Goal: Task Accomplishment & Management: Manage account settings

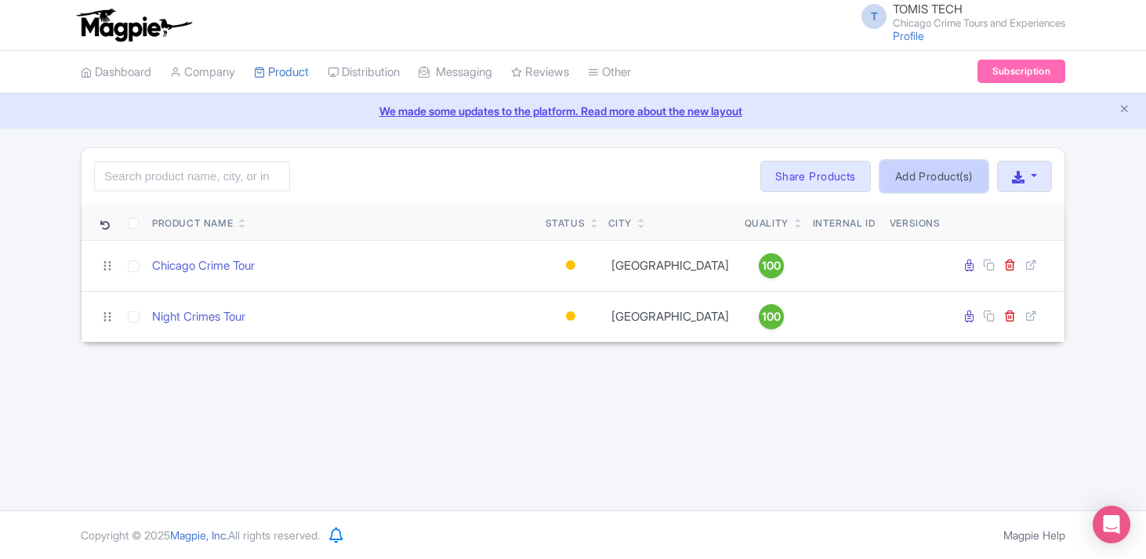
click at [920, 180] on link "Add Product(s)" at bounding box center [934, 176] width 107 height 31
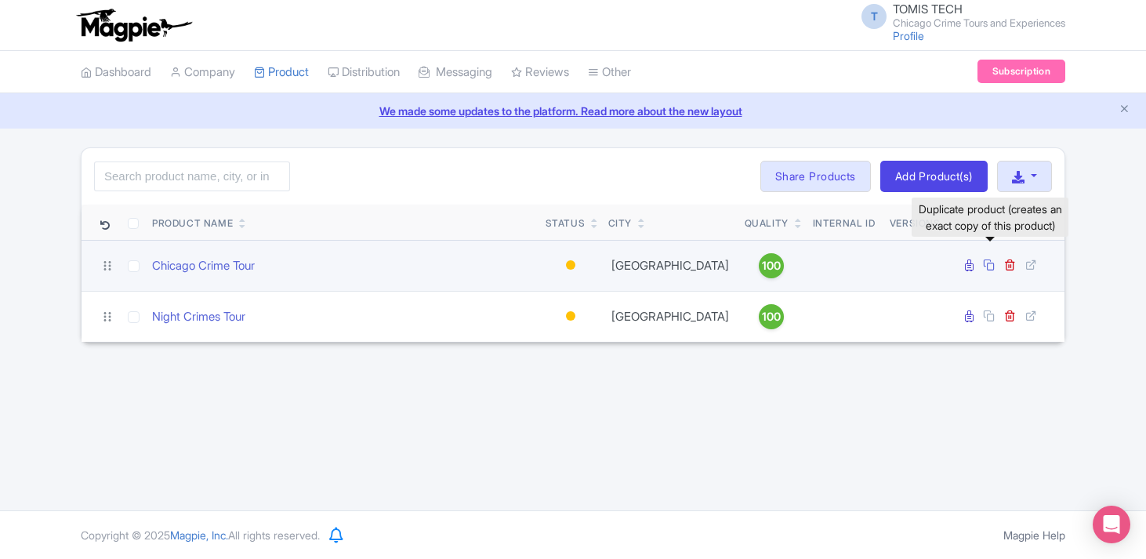
click at [990, 264] on icon at bounding box center [989, 265] width 12 height 12
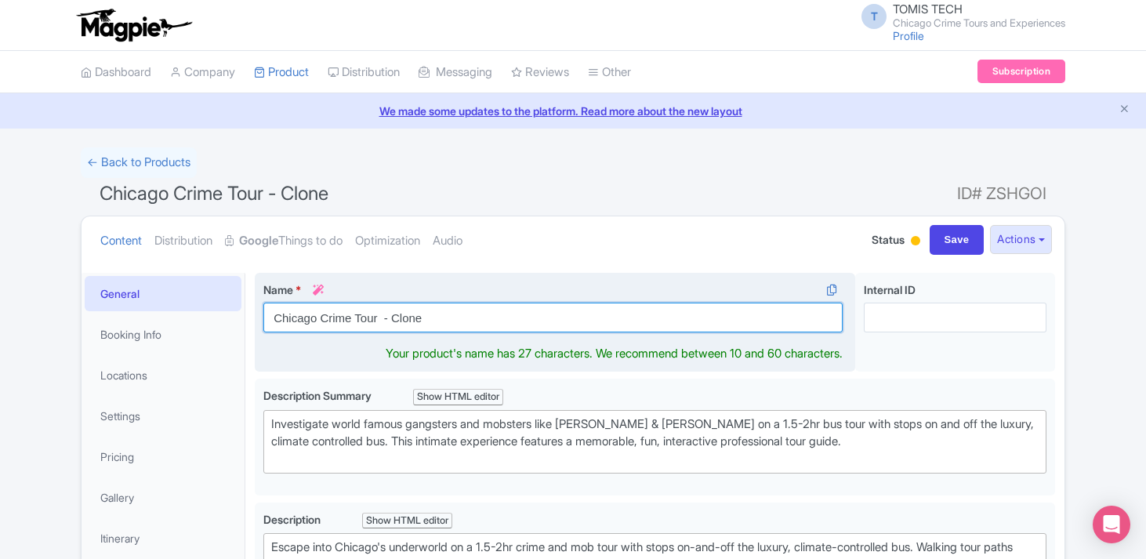
drag, startPoint x: 320, startPoint y: 318, endPoint x: 434, endPoint y: 317, distance: 114.5
click at [434, 317] on input "Chicago Crime Tour - Clone" at bounding box center [552, 318] width 579 height 30
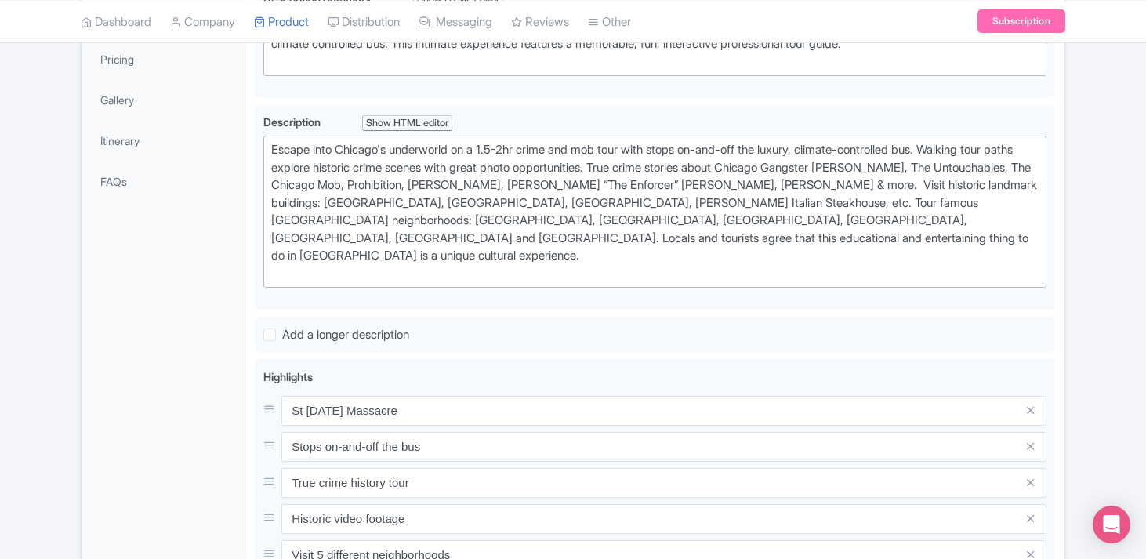
scroll to position [13, 0]
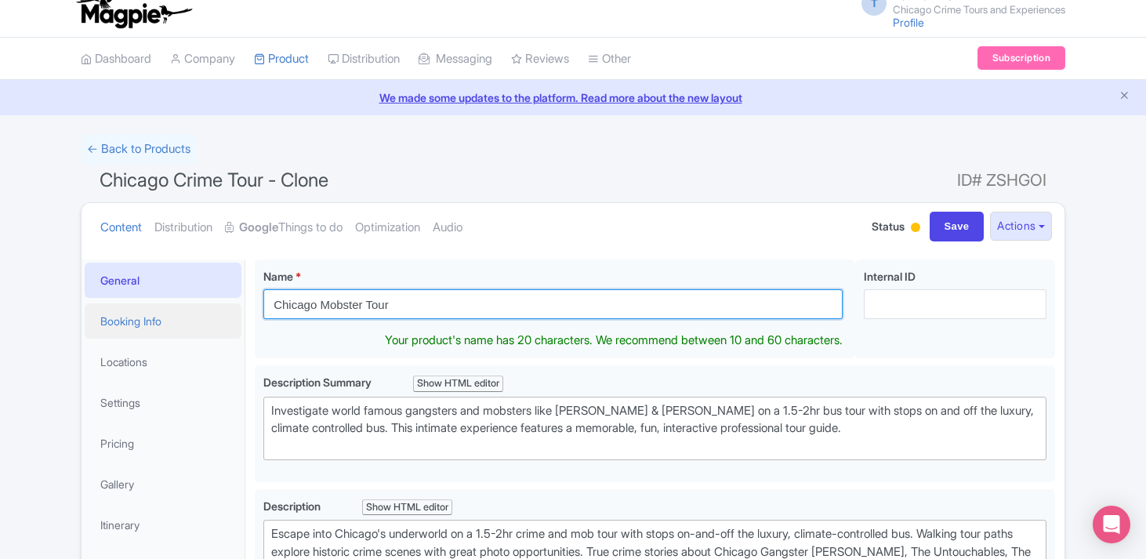
type input "Chicago Mobster Tour"
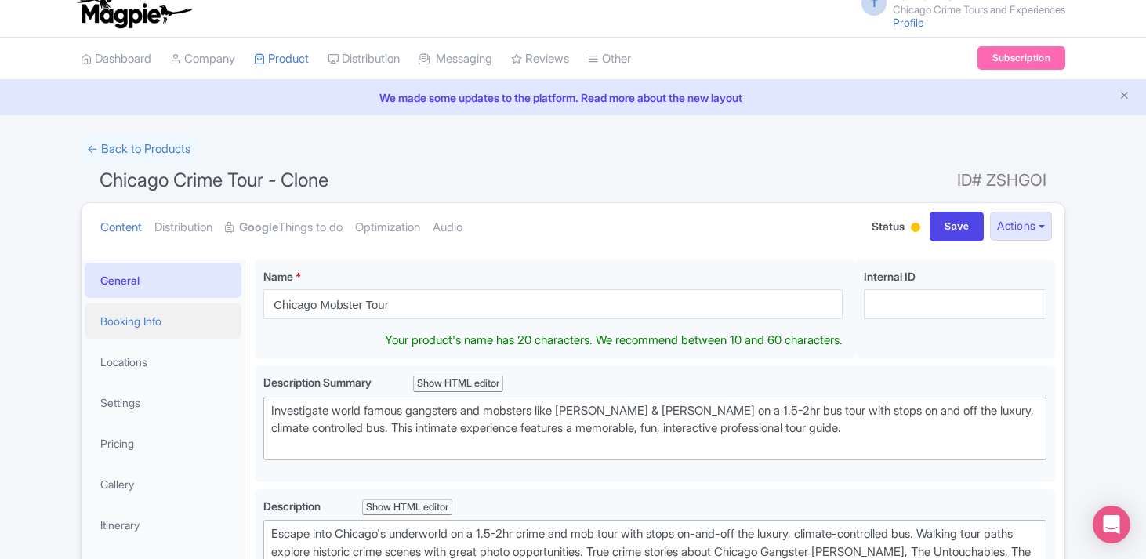
click at [167, 321] on link "Booking Info" at bounding box center [163, 320] width 157 height 35
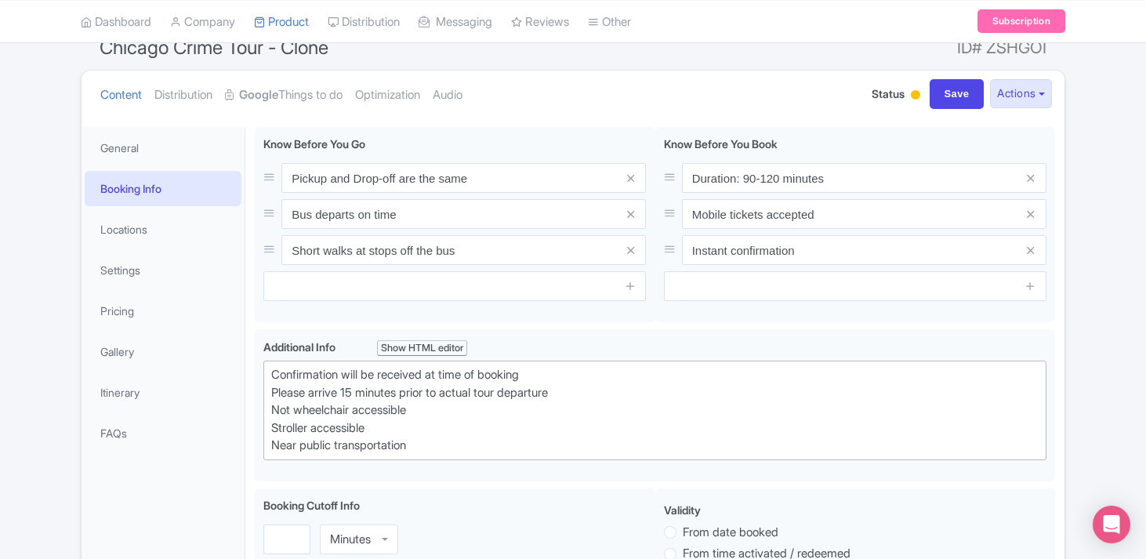
scroll to position [270, 0]
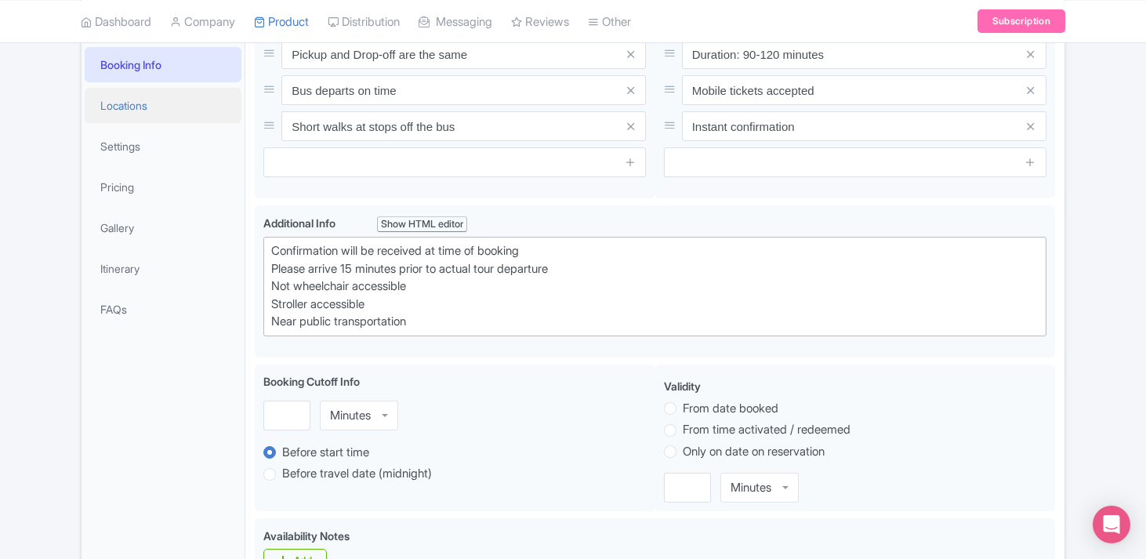
click at [150, 112] on link "Locations" at bounding box center [163, 105] width 157 height 35
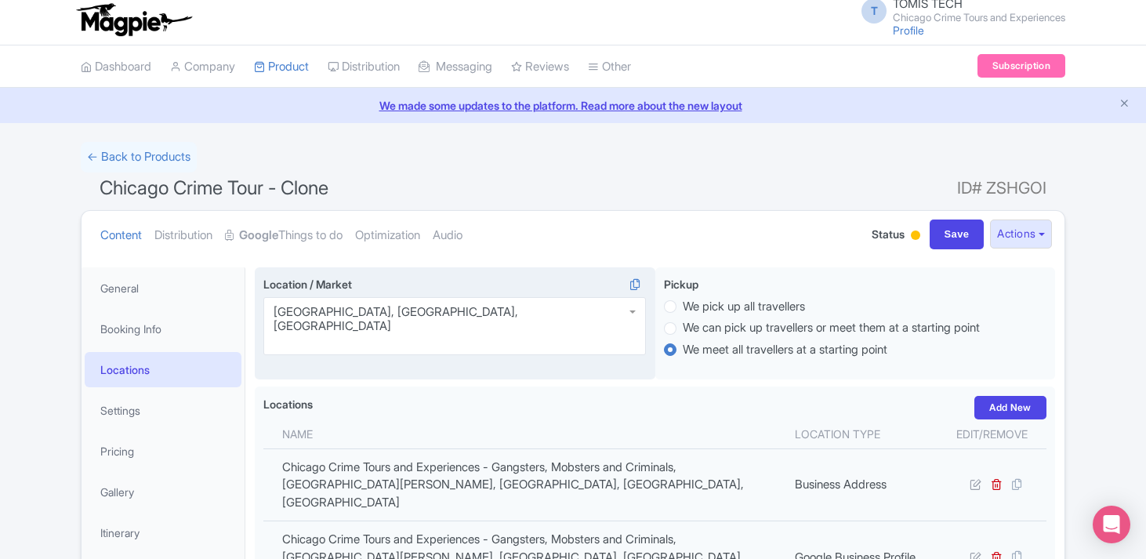
scroll to position [0, 0]
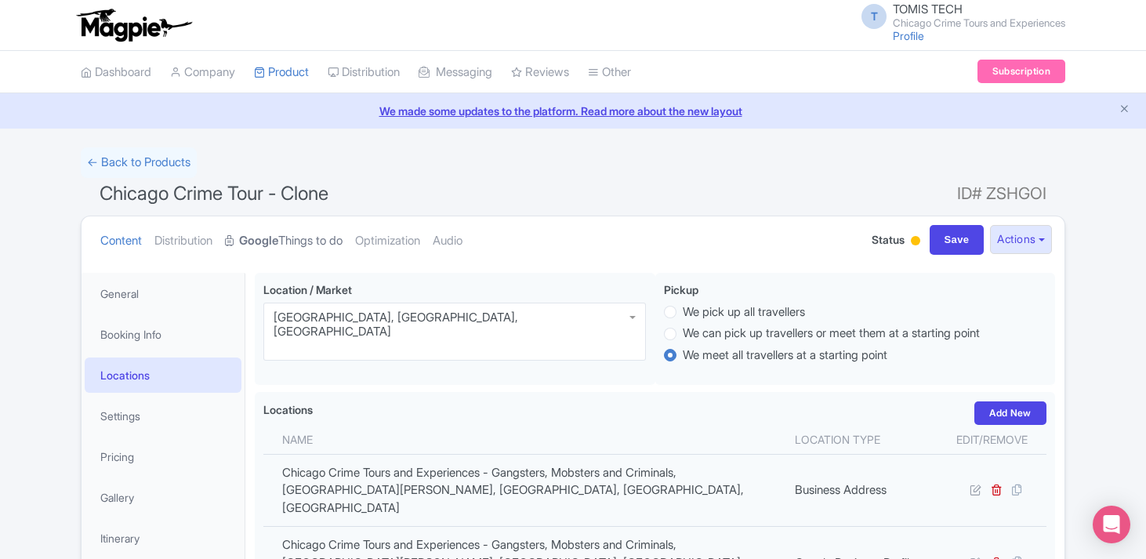
click at [272, 234] on strong "Google" at bounding box center [258, 241] width 39 height 18
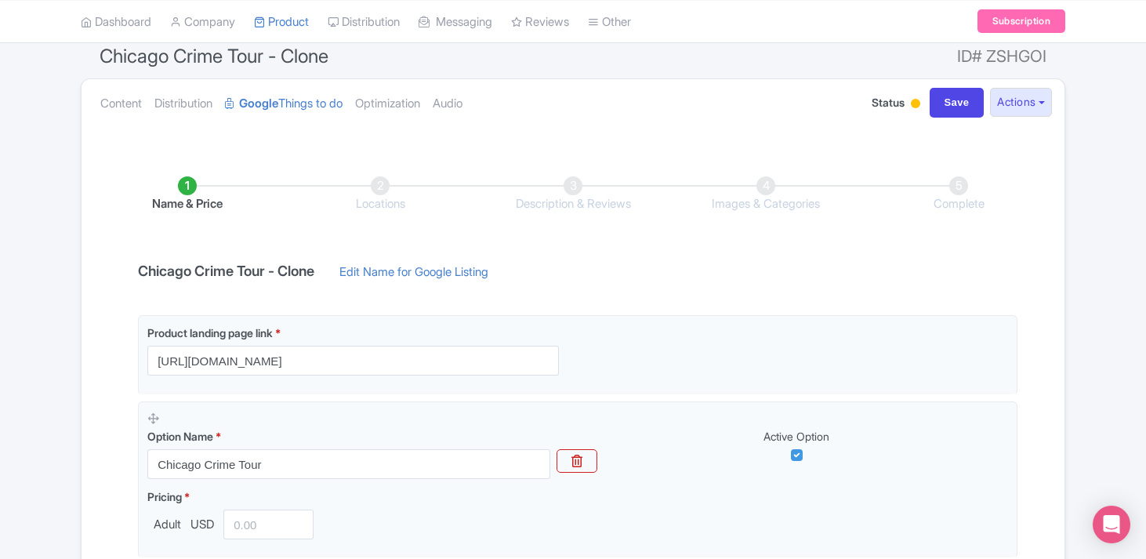
scroll to position [269, 0]
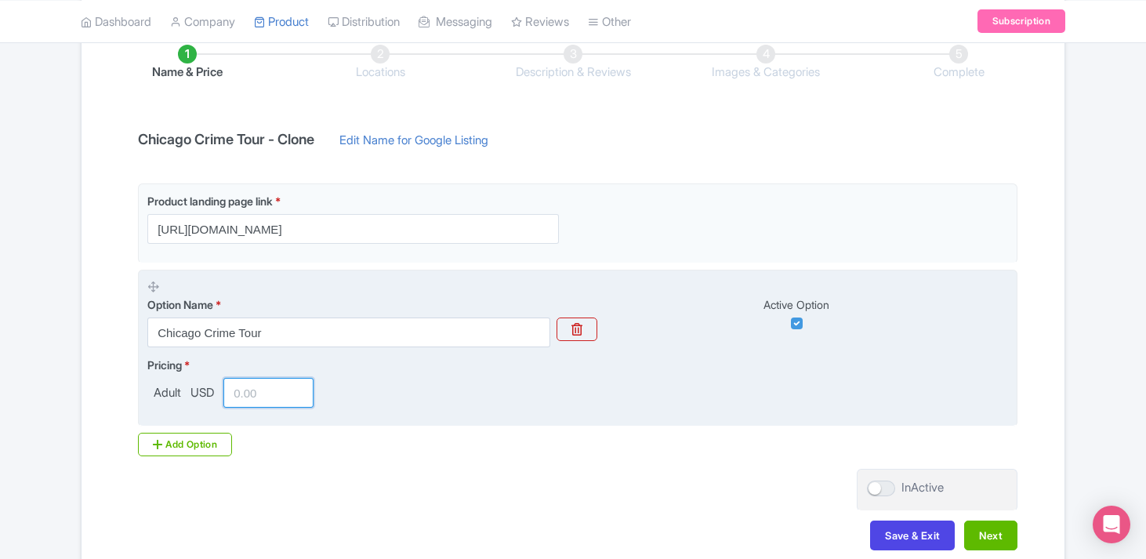
click at [260, 393] on input "number" at bounding box center [268, 393] width 90 height 30
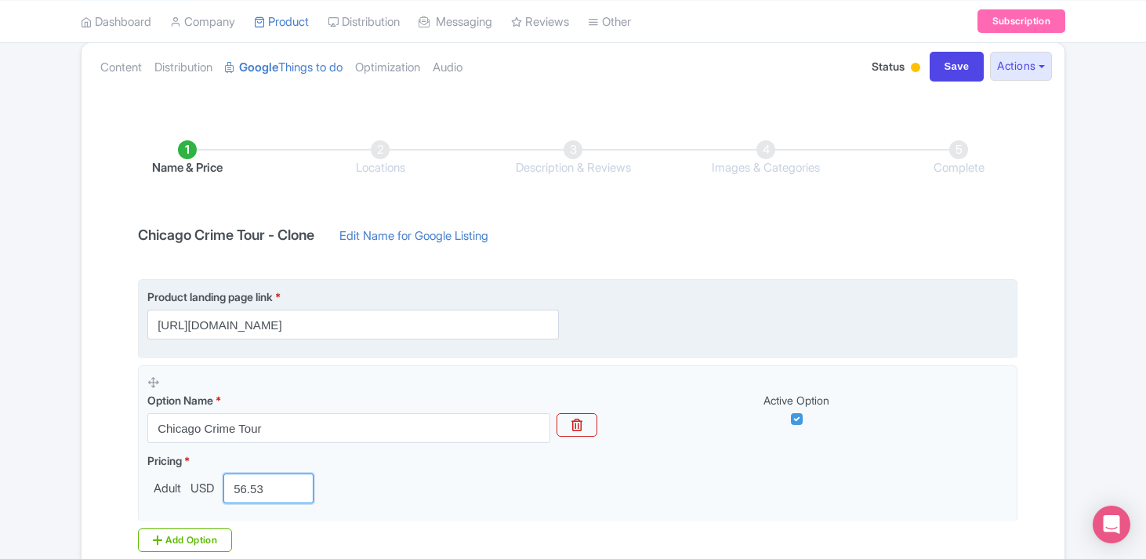
scroll to position [169, 0]
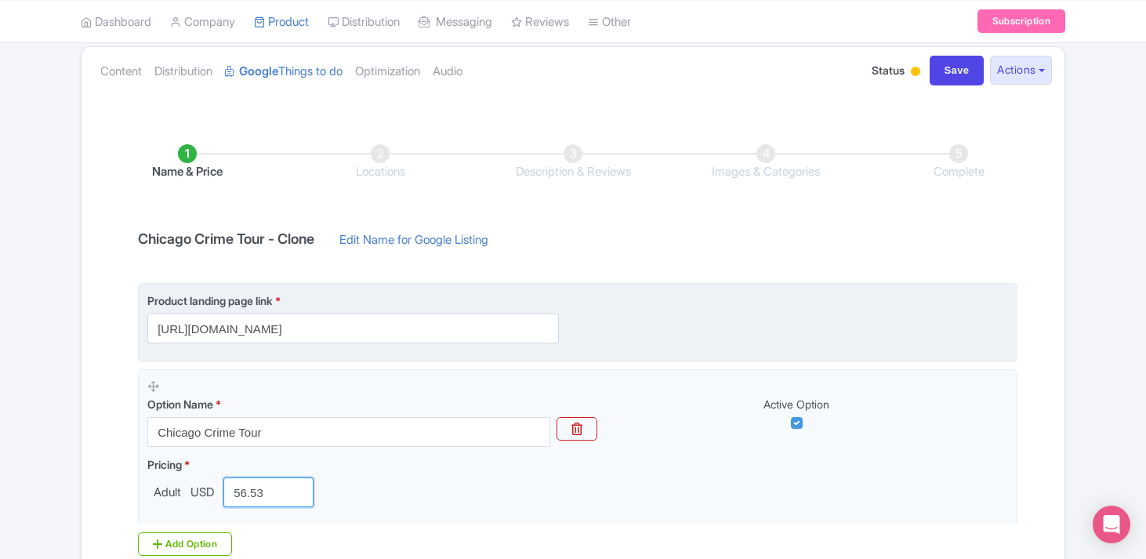
type input "56.53"
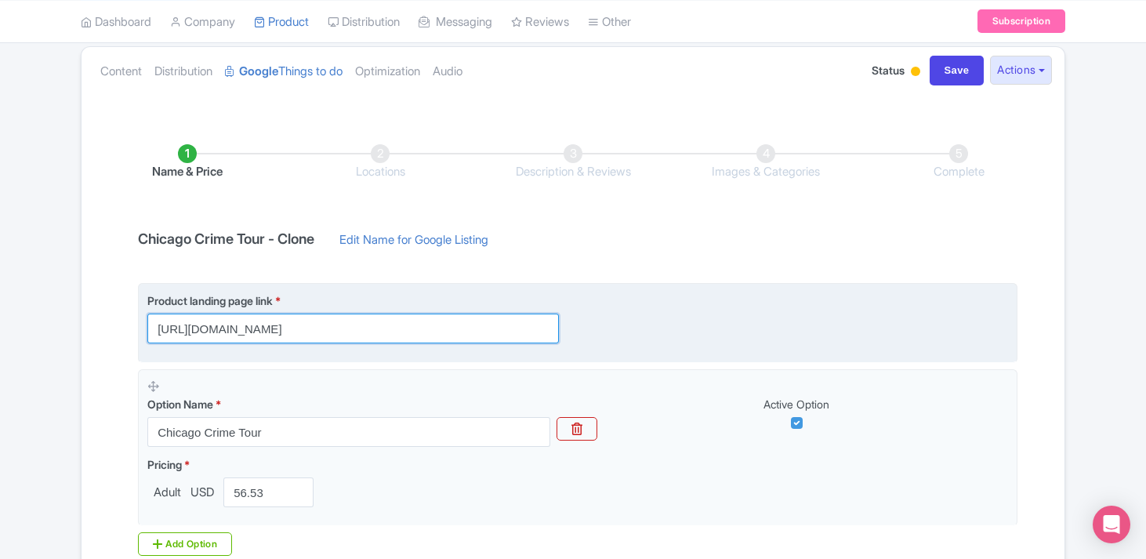
scroll to position [0, 121]
drag, startPoint x: 465, startPoint y: 323, endPoint x: 700, endPoint y: 329, distance: 235.3
click at [700, 329] on div "Product landing page link * https://chicagocrimetours.com/?utm_source=Google+TT…" at bounding box center [577, 317] width 861 height 51
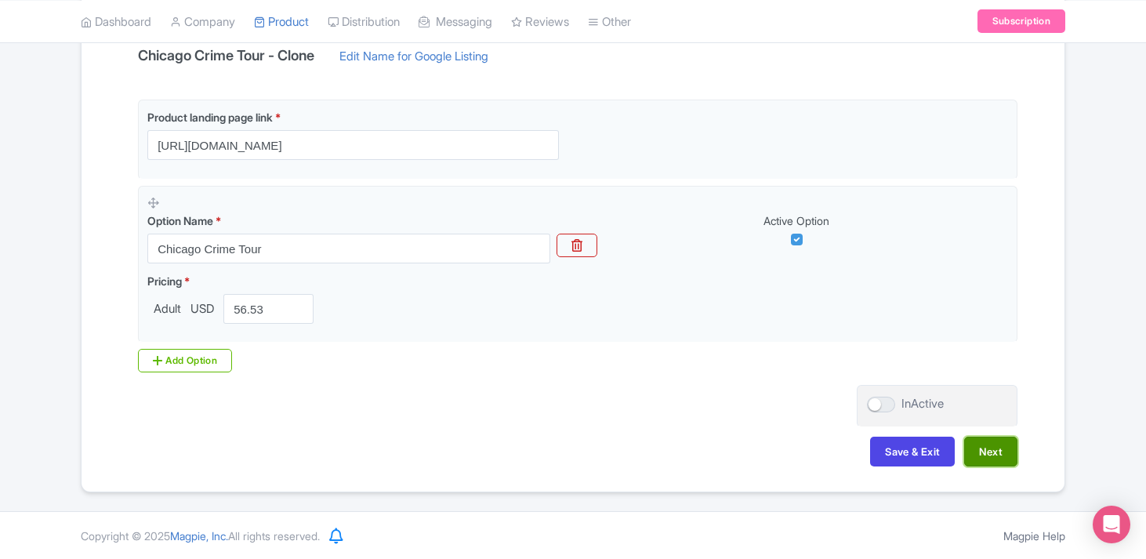
scroll to position [0, 0]
click at [997, 452] on button "Next" at bounding box center [990, 452] width 53 height 30
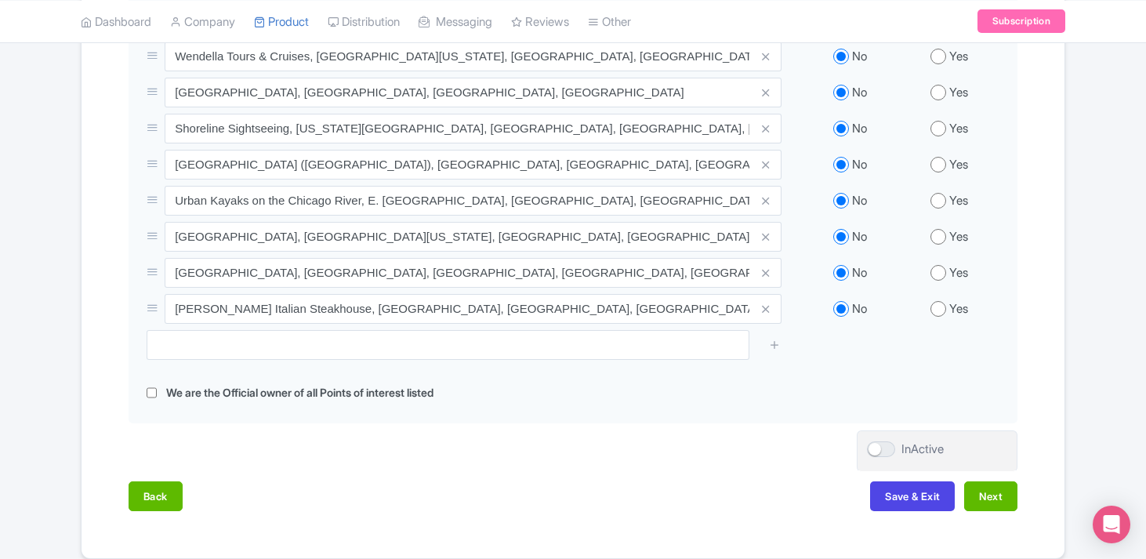
scroll to position [1065, 0]
click at [985, 494] on button "Next" at bounding box center [990, 496] width 53 height 30
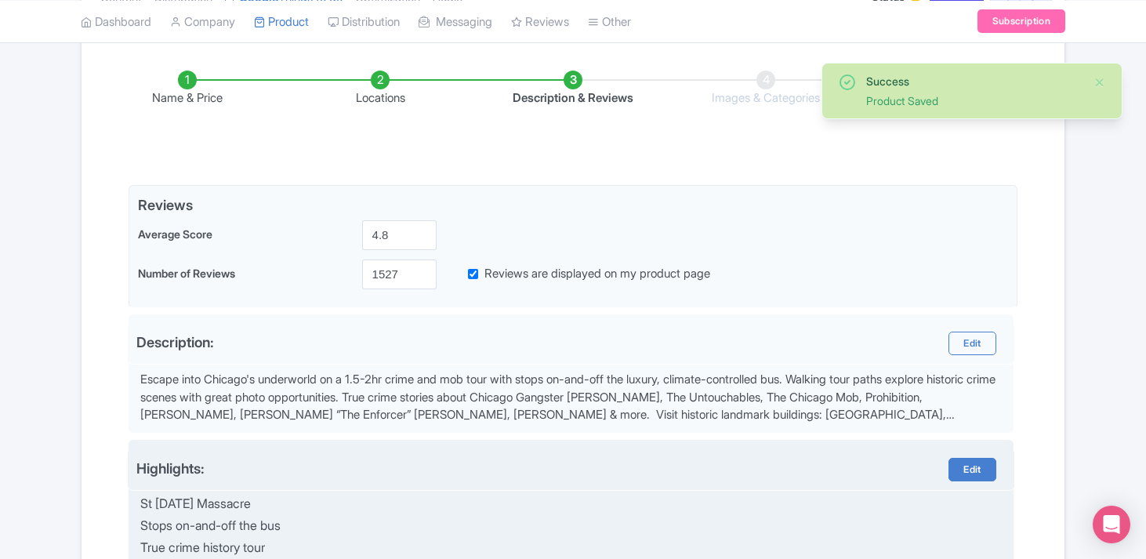
scroll to position [604, 0]
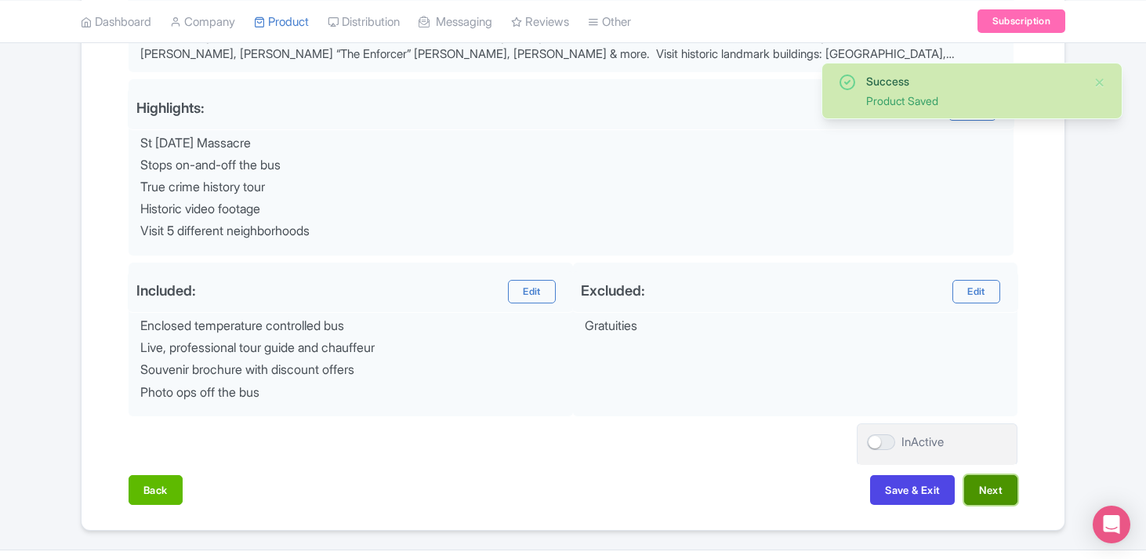
click at [993, 499] on button "Next" at bounding box center [990, 490] width 53 height 30
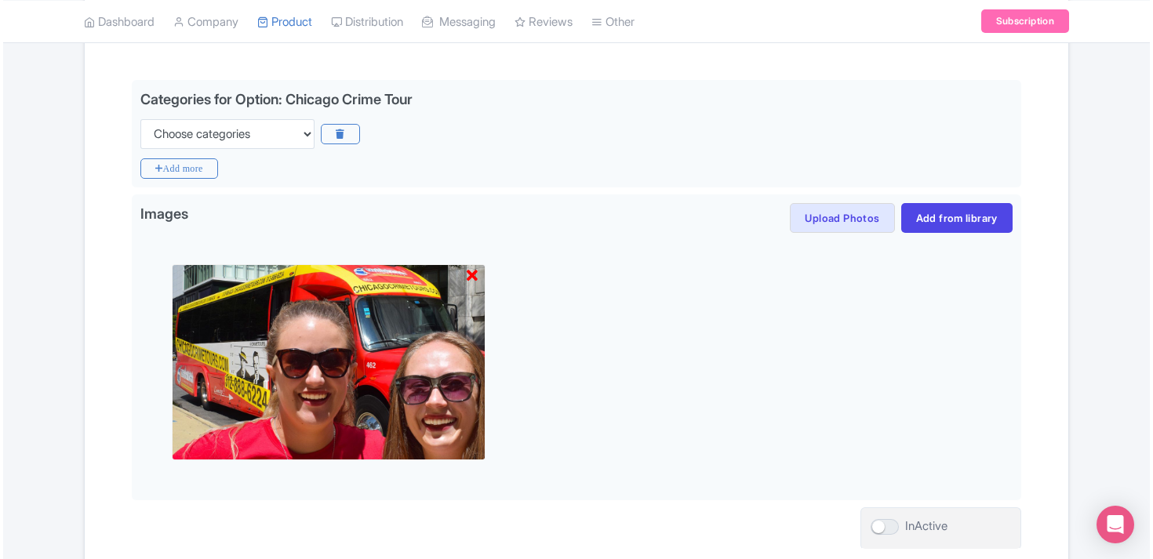
scroll to position [376, 0]
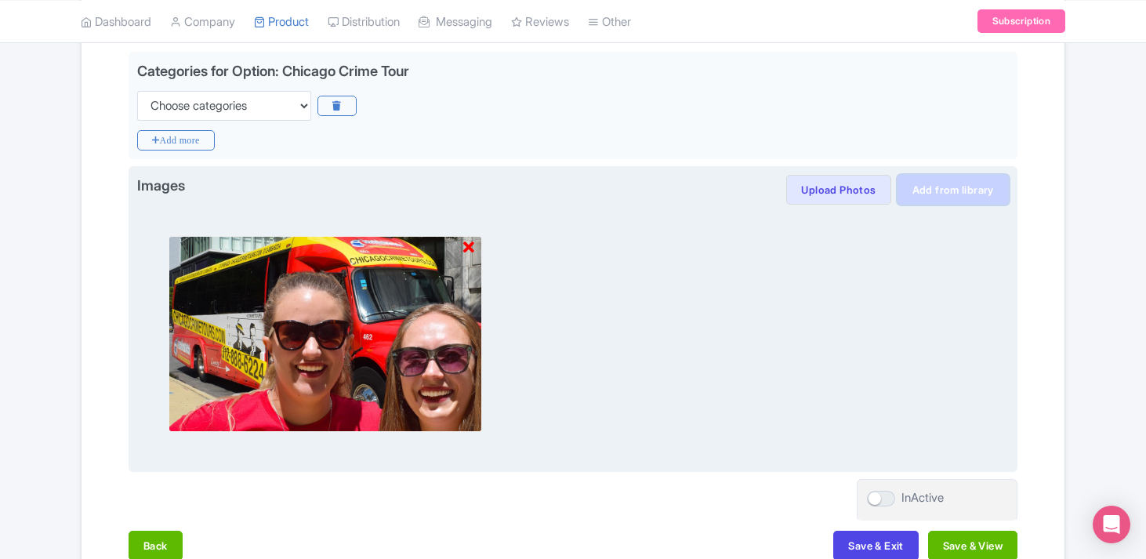
click at [937, 187] on link "Add from library" at bounding box center [953, 190] width 111 height 30
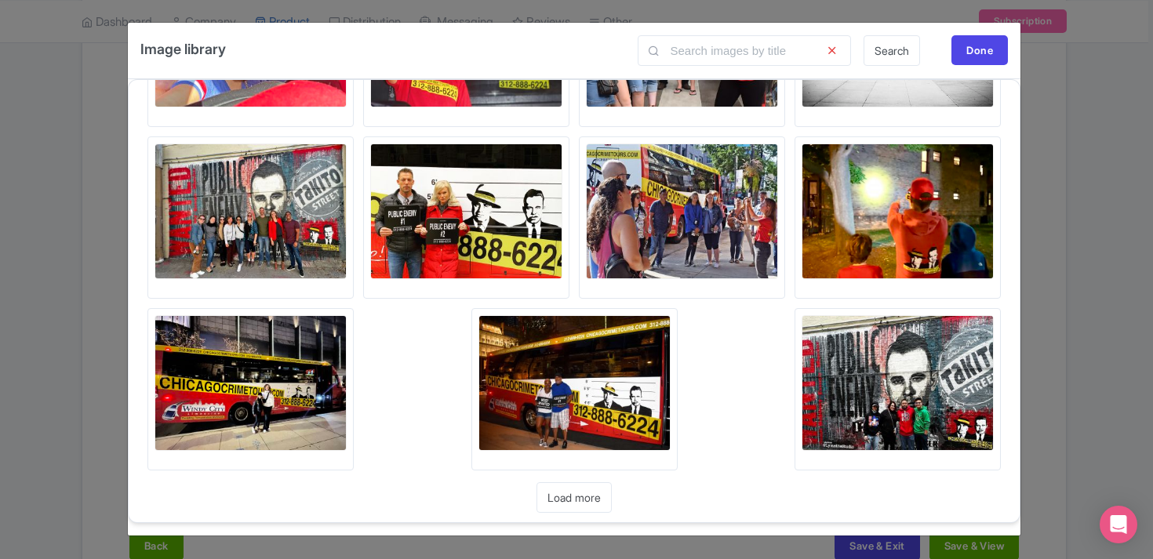
scroll to position [147, 0]
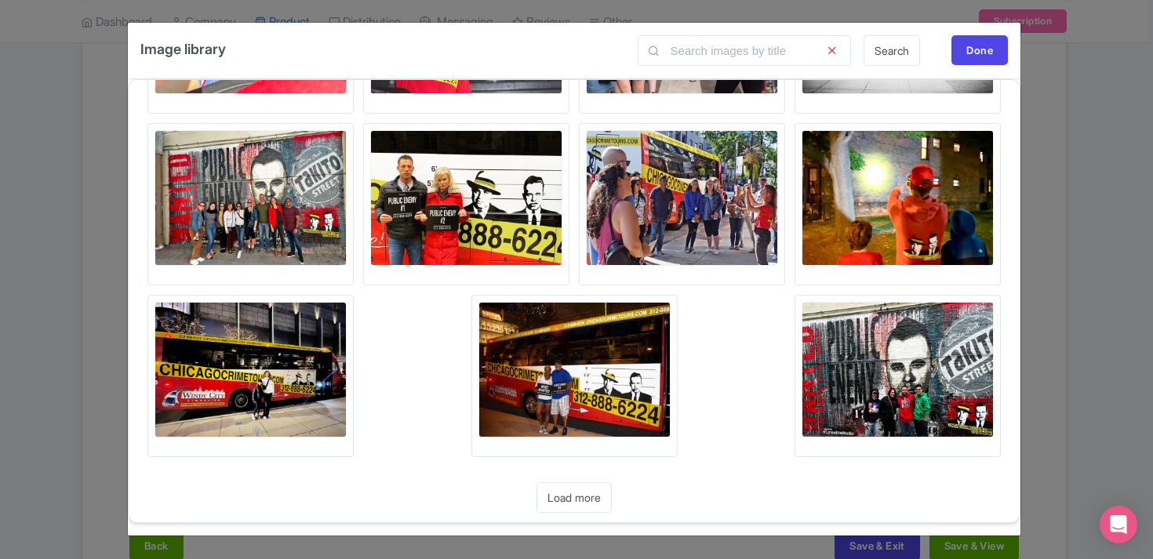
click at [490, 204] on img at bounding box center [466, 198] width 192 height 136
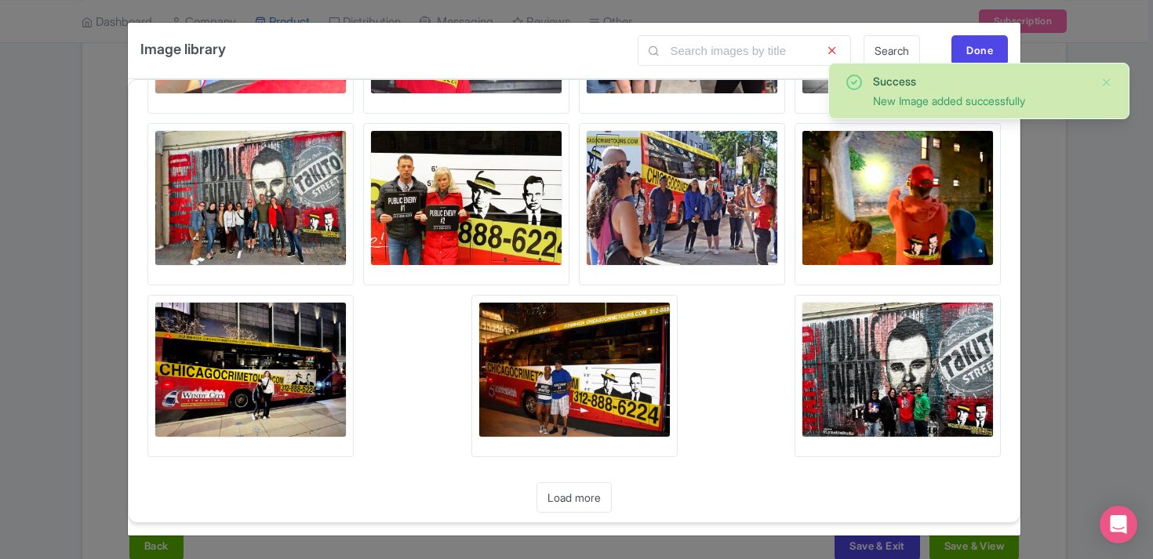
click at [674, 226] on img at bounding box center [682, 198] width 192 height 136
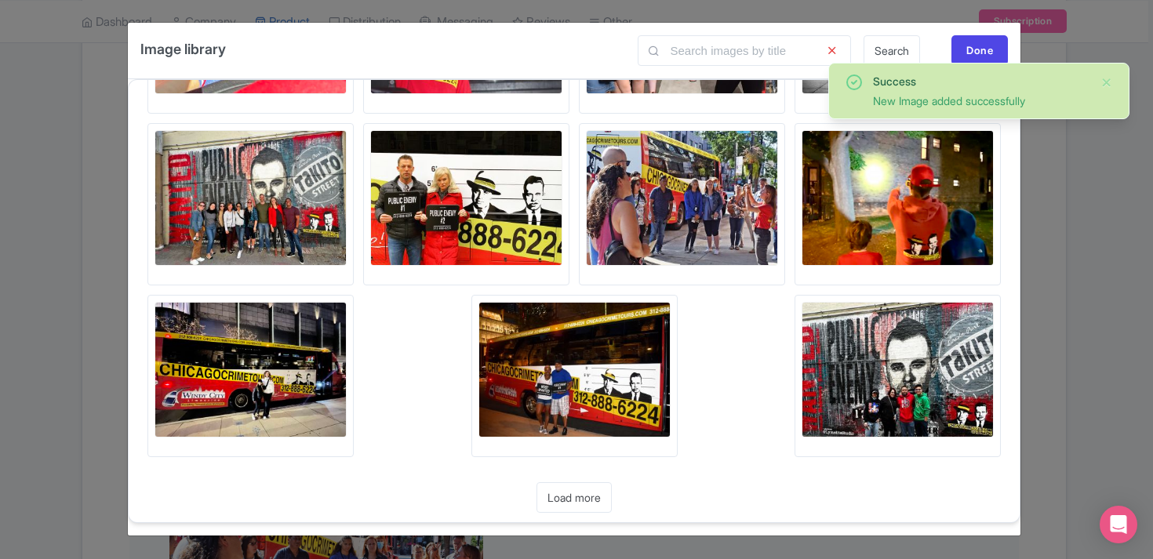
click at [295, 224] on img at bounding box center [250, 198] width 192 height 136
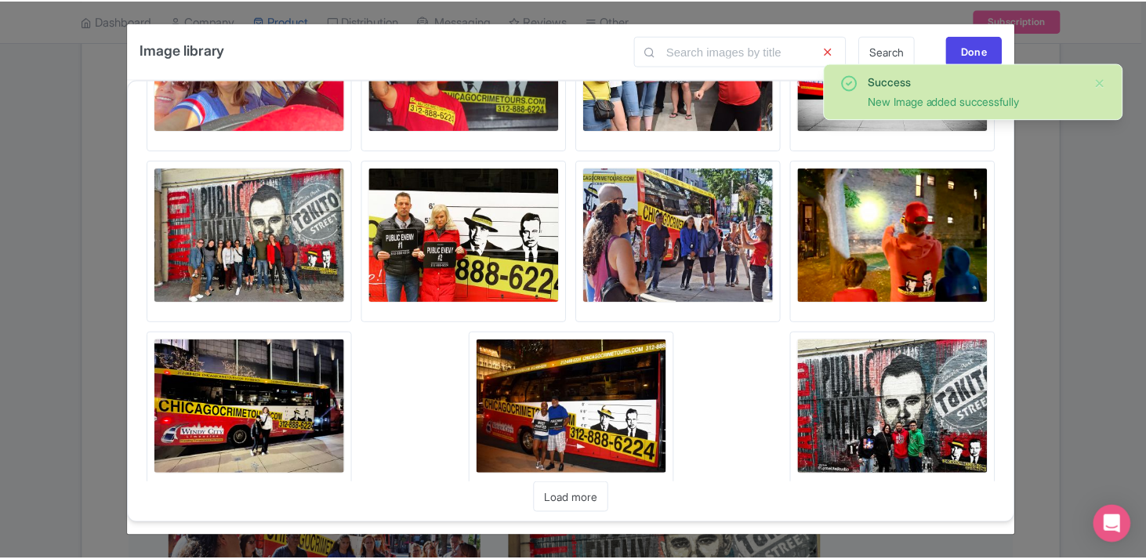
scroll to position [0, 0]
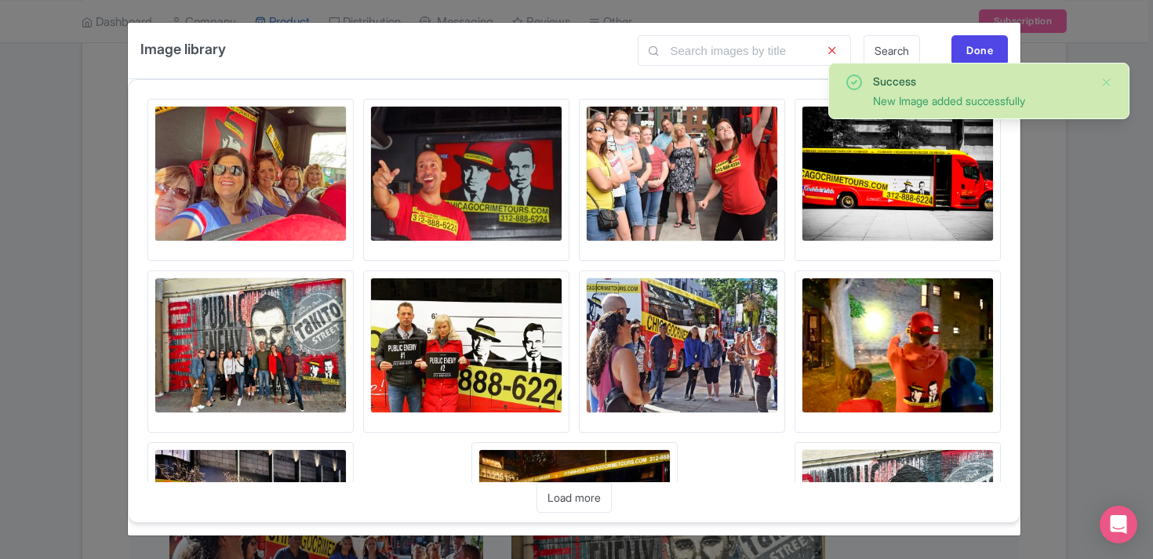
click at [940, 181] on img at bounding box center [897, 174] width 192 height 136
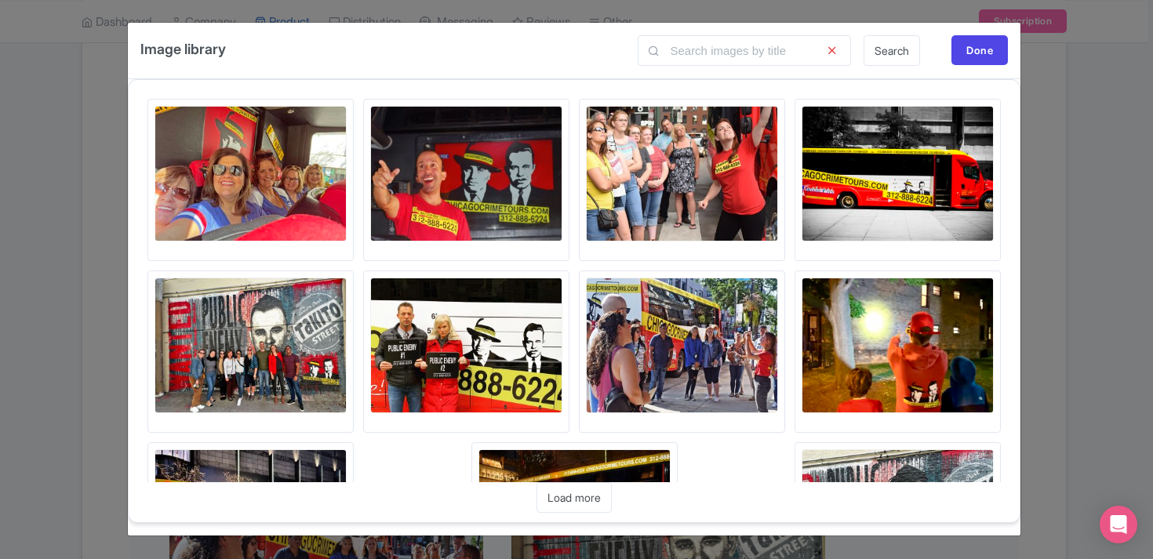
click at [486, 167] on img at bounding box center [466, 174] width 192 height 136
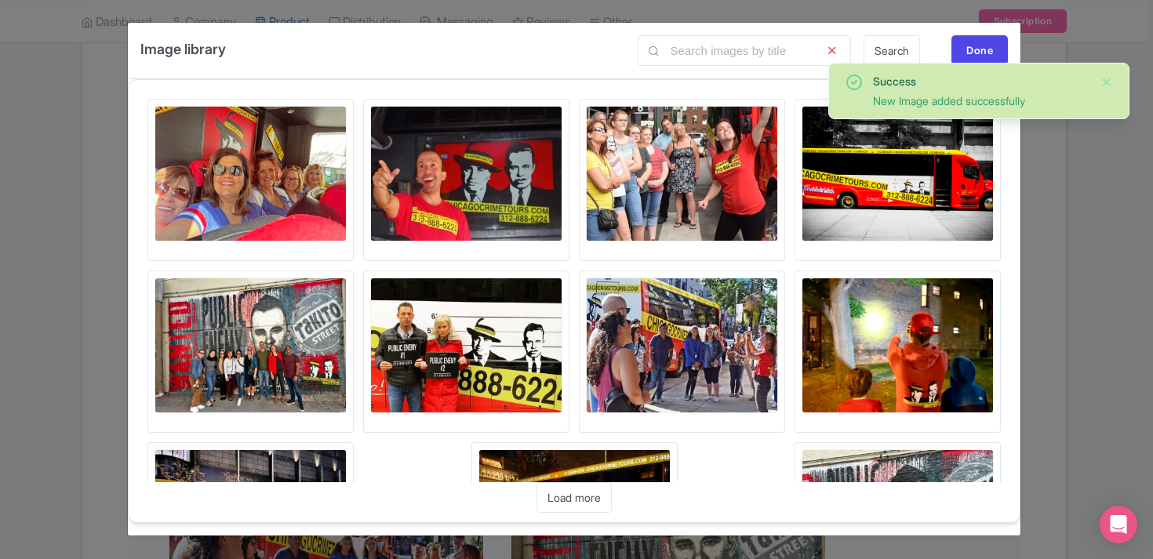
click at [216, 162] on img at bounding box center [250, 174] width 192 height 136
click at [969, 53] on div "Done" at bounding box center [979, 50] width 56 height 30
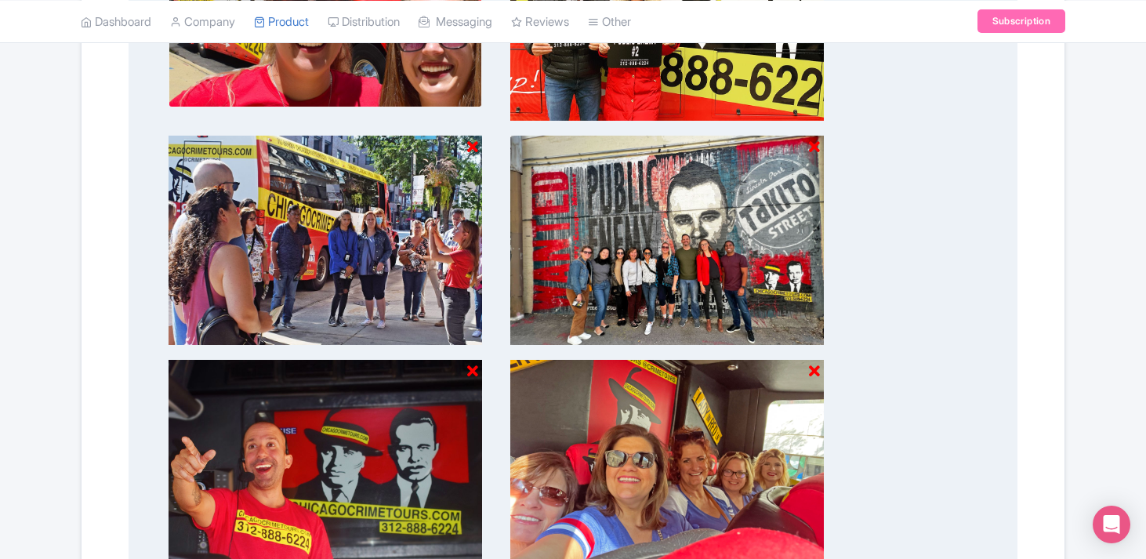
scroll to position [919, 0]
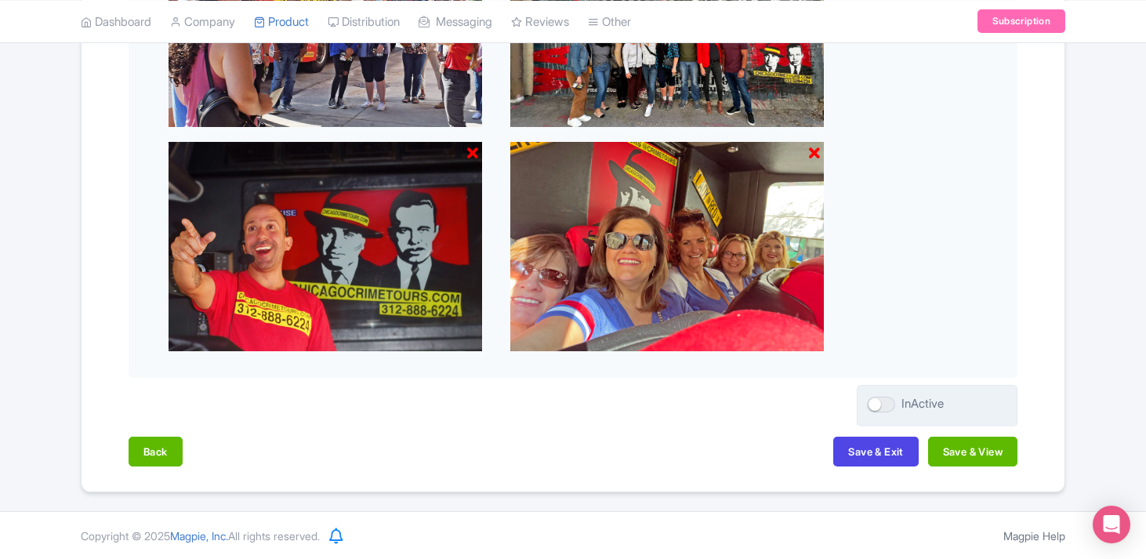
click at [882, 405] on div at bounding box center [881, 405] width 28 height 16
click at [877, 405] on input "InActive" at bounding box center [872, 404] width 10 height 10
checkbox input "true"
click at [960, 452] on button "Save & View" at bounding box center [972, 452] width 89 height 30
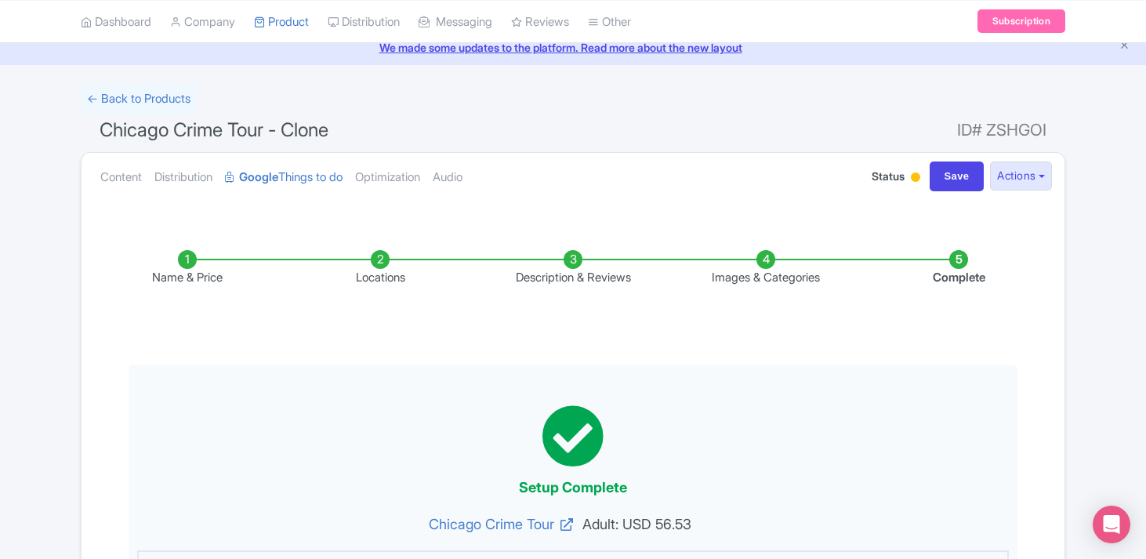
scroll to position [0, 0]
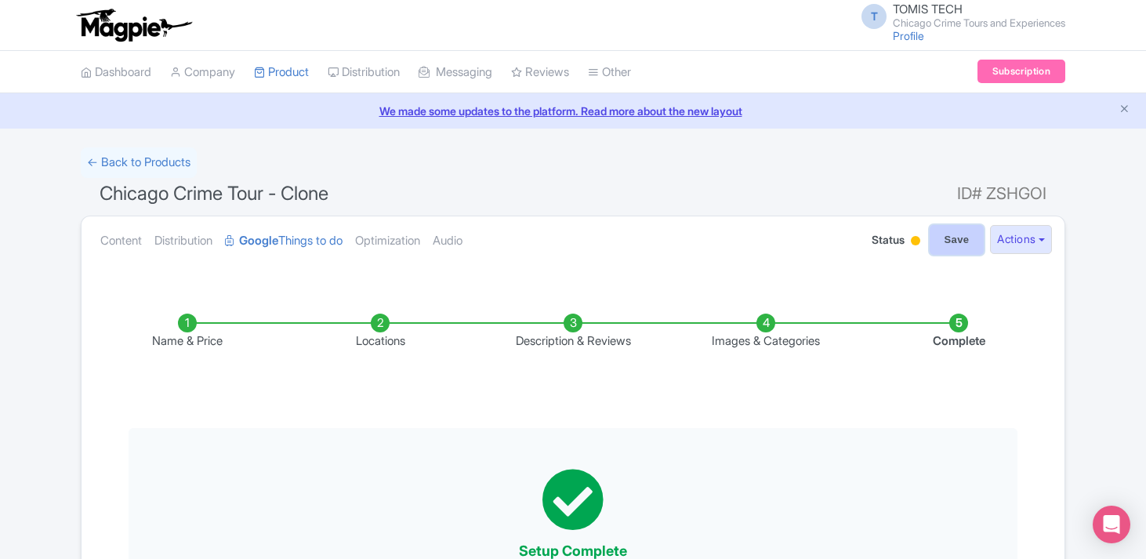
click at [946, 247] on input "Save" at bounding box center [957, 240] width 55 height 30
type input "Saving..."
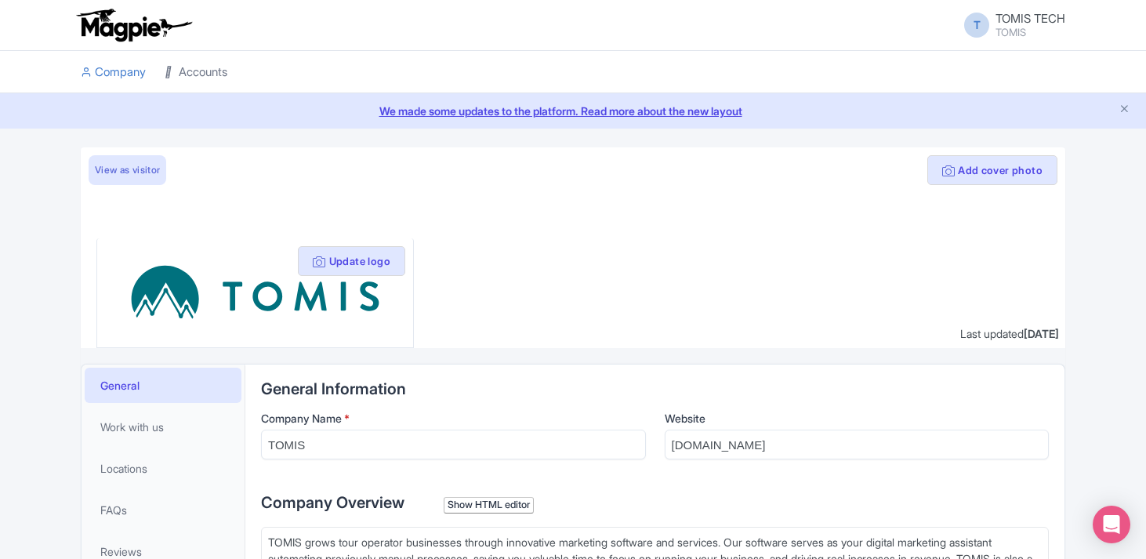
click at [187, 78] on link "Accounts" at bounding box center [196, 72] width 63 height 43
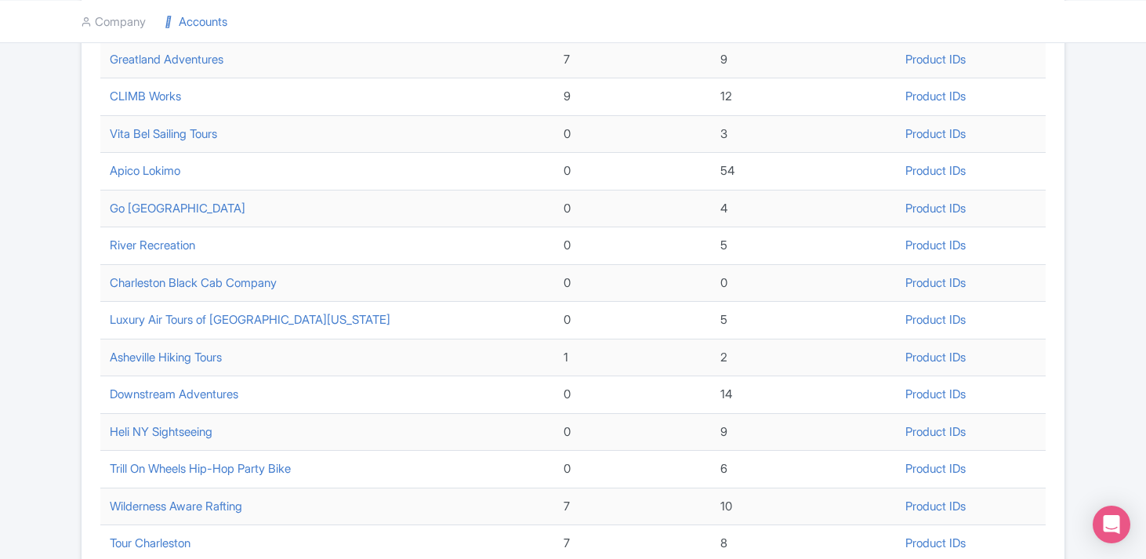
scroll to position [38, 0]
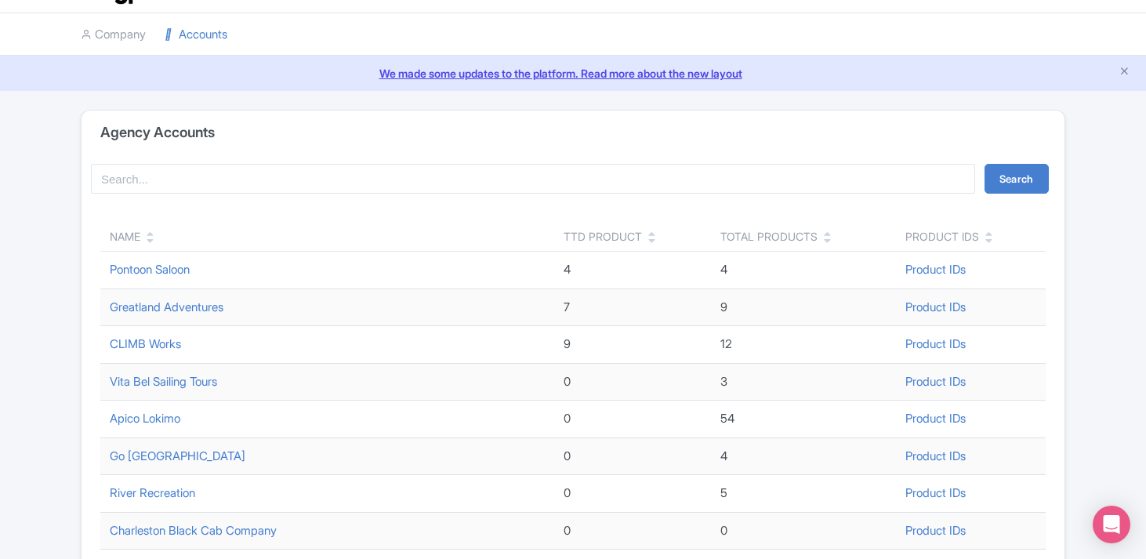
click at [148, 245] on icon at bounding box center [150, 240] width 7 height 11
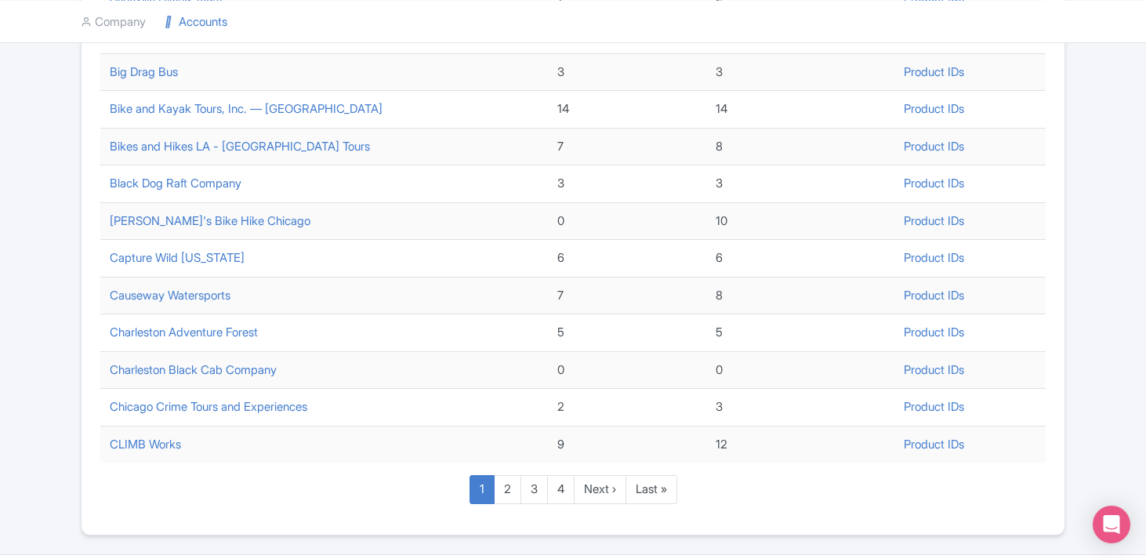
scroll to position [603, 0]
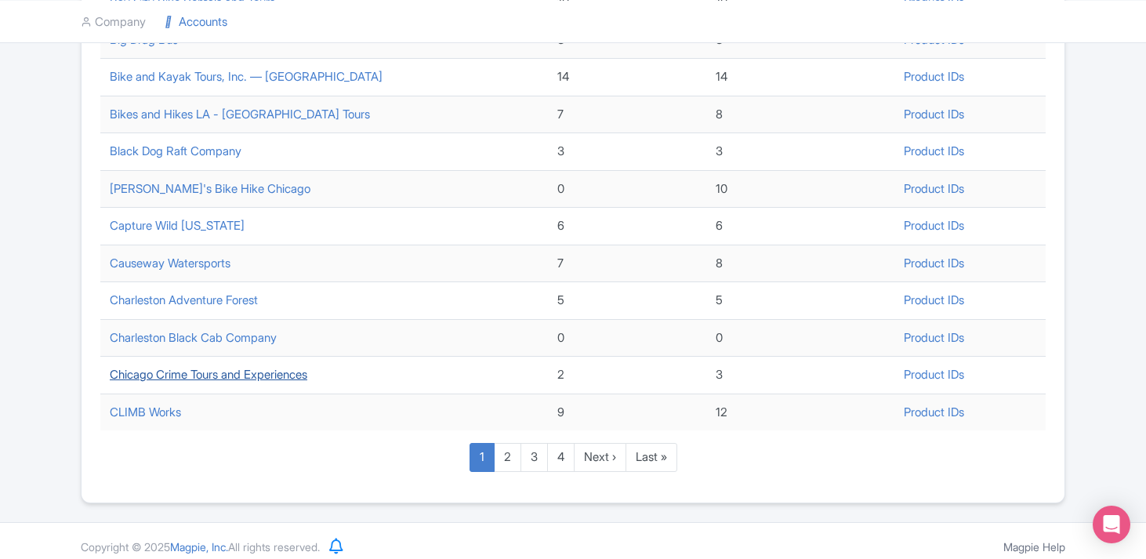
click at [212, 376] on link "Chicago Crime Tours and Experiences" at bounding box center [209, 374] width 198 height 15
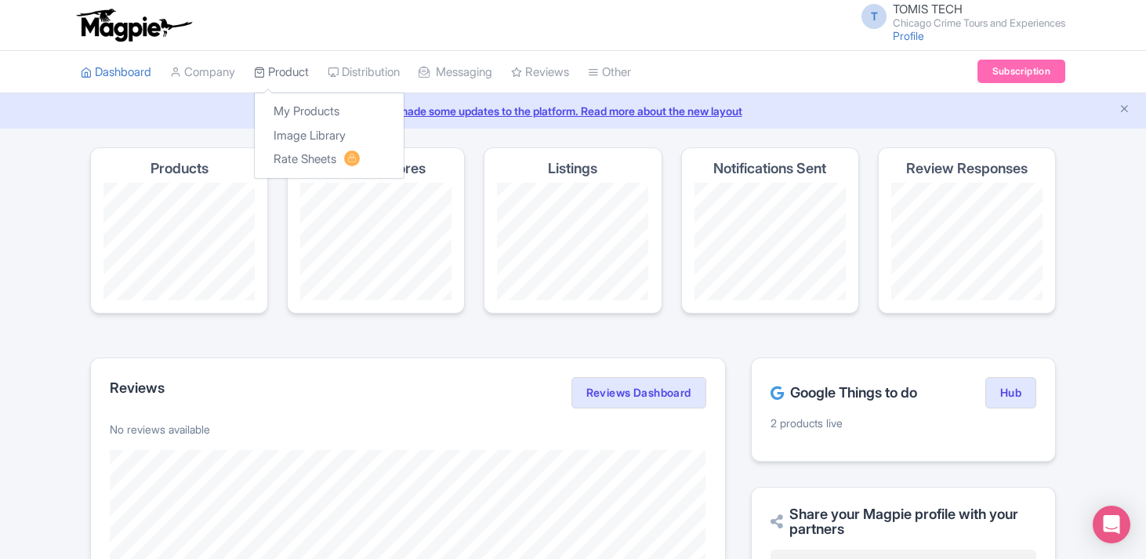
click at [285, 78] on link "Product" at bounding box center [281, 72] width 55 height 43
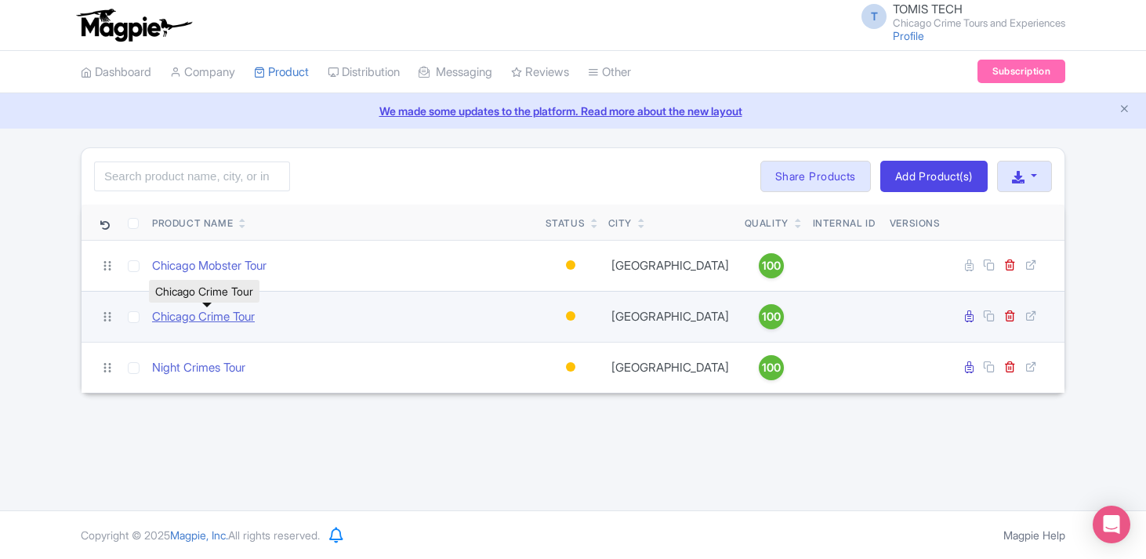
click at [223, 317] on link "Chicago Crime Tour" at bounding box center [203, 317] width 103 height 18
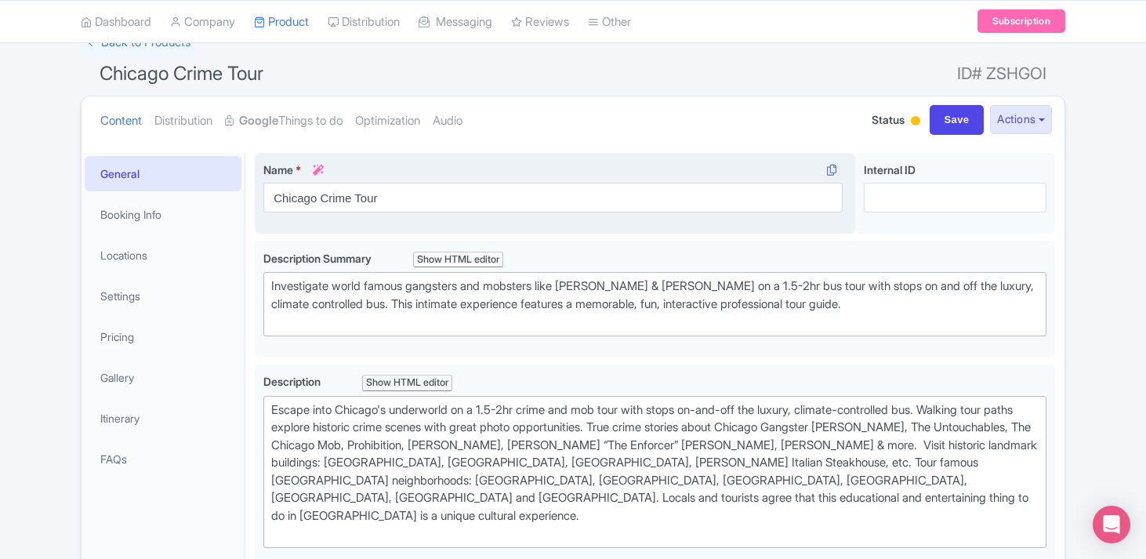
scroll to position [270, 0]
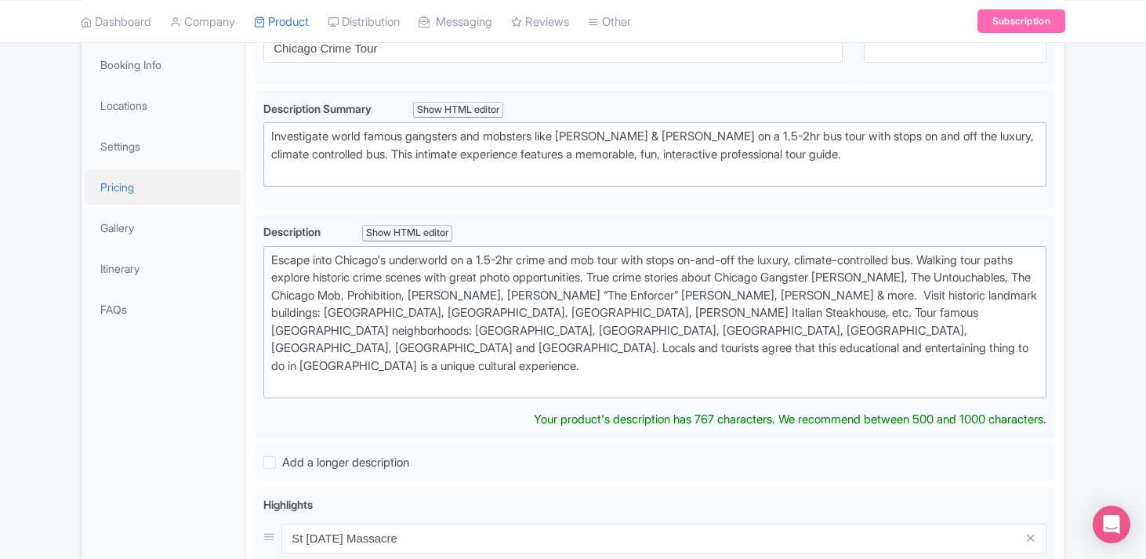
click at [135, 191] on link "Pricing" at bounding box center [163, 186] width 157 height 35
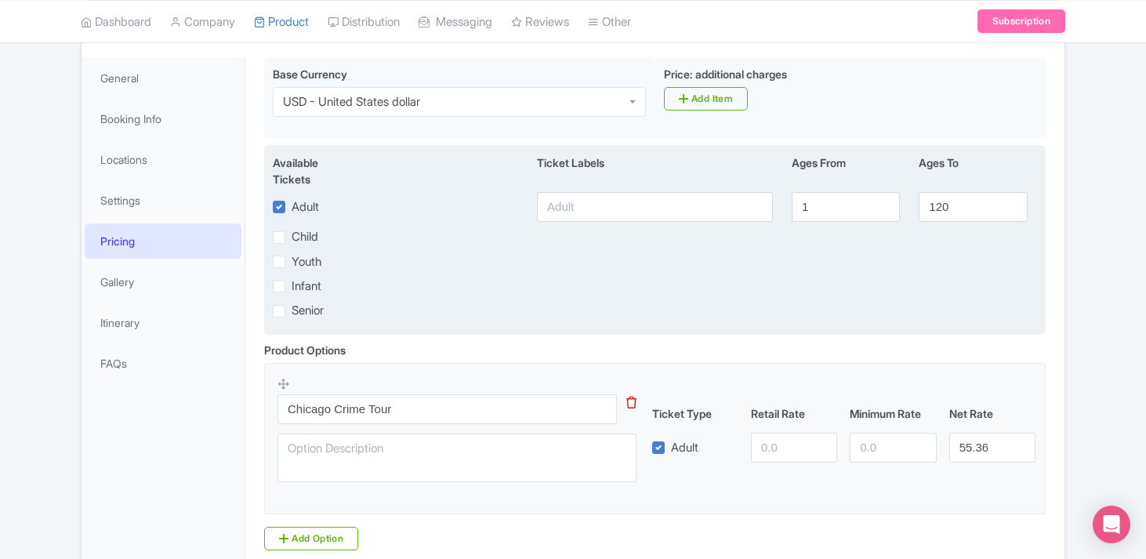
scroll to position [22, 0]
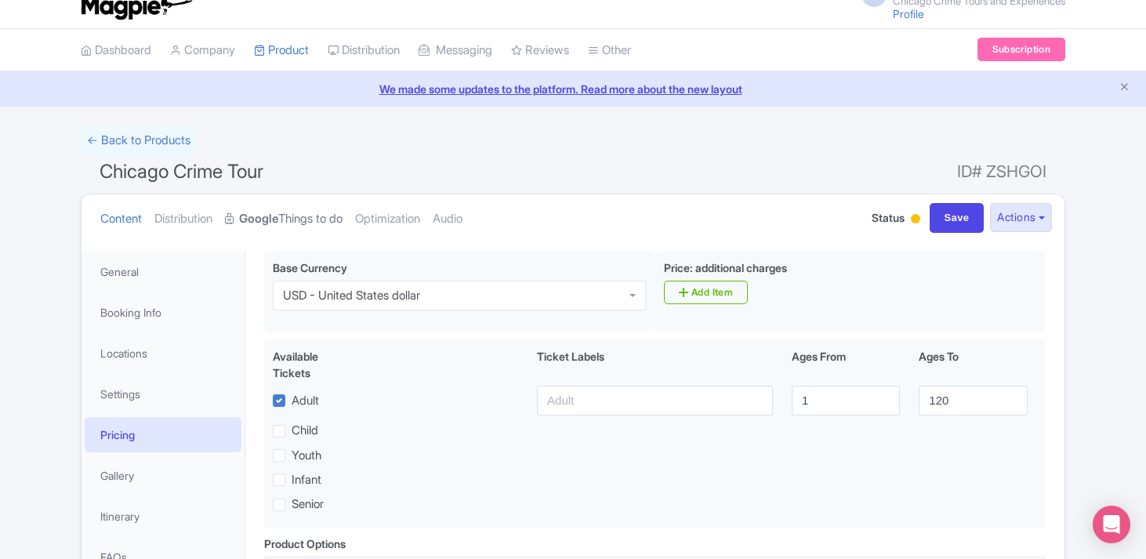
click at [289, 220] on link "Google Things to do" at bounding box center [284, 218] width 118 height 49
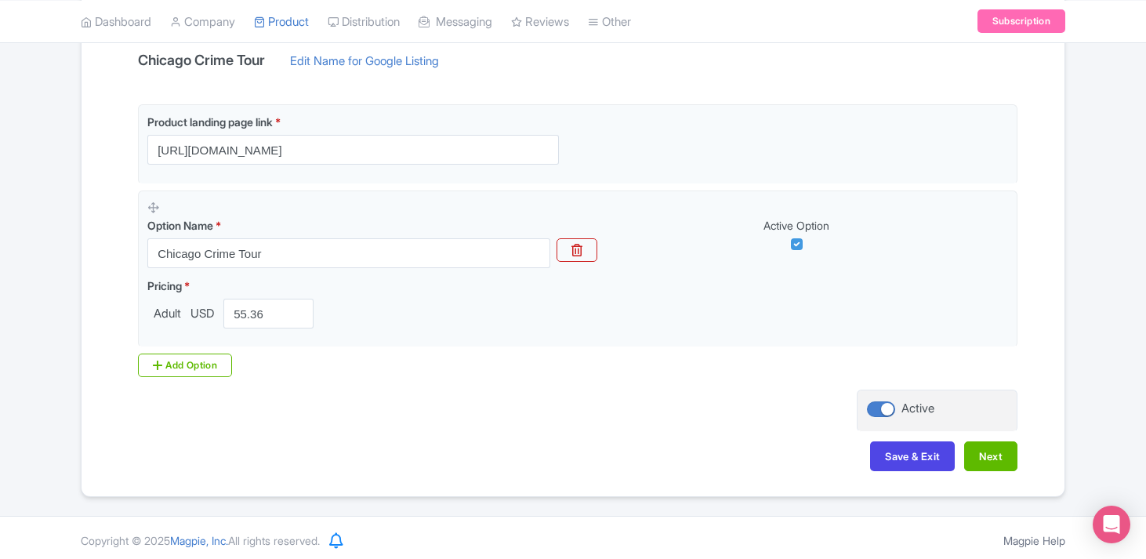
scroll to position [0, 0]
